Goal: Task Accomplishment & Management: Manage account settings

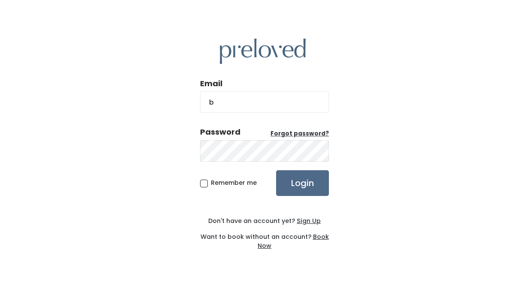
type input "[EMAIL_ADDRESS][DOMAIN_NAME]"
click at [211, 183] on span "Remember me" at bounding box center [234, 183] width 46 height 9
click at [211, 183] on input "Remember me" at bounding box center [214, 182] width 6 height 6
checkbox input "true"
click at [293, 180] on input "Login" at bounding box center [302, 183] width 53 height 26
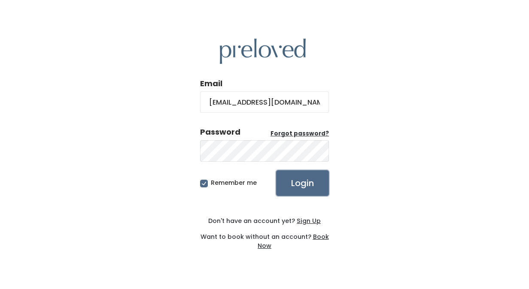
click at [293, 180] on input "Login" at bounding box center [302, 183] width 53 height 26
click at [301, 136] on u "Forgot password?" at bounding box center [299, 134] width 58 height 8
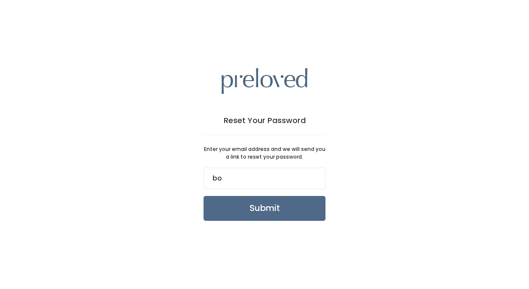
type input "[EMAIL_ADDRESS][DOMAIN_NAME]"
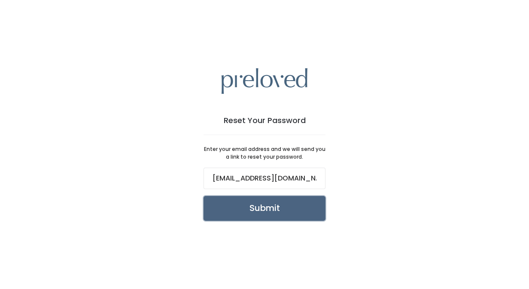
click at [269, 209] on input "Submit" at bounding box center [264, 208] width 122 height 25
